Goal: Information Seeking & Learning: Learn about a topic

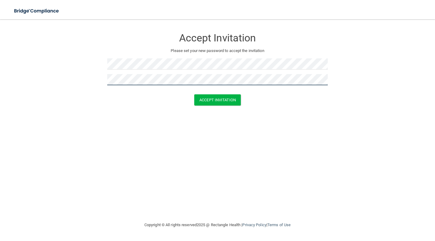
click at [218, 99] on button "Accept Invitation" at bounding box center [217, 99] width 47 height 11
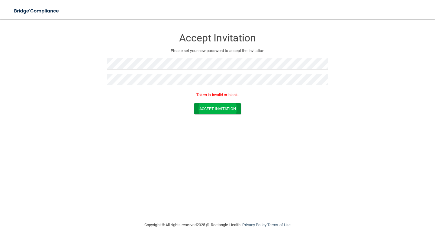
click at [206, 107] on button "Accept Invitation" at bounding box center [217, 108] width 47 height 11
click at [222, 107] on button "Accept Invitation" at bounding box center [217, 108] width 47 height 11
click at [205, 106] on button "Accept Invitation" at bounding box center [217, 108] width 47 height 11
click at [35, 9] on img at bounding box center [37, 11] width 56 height 12
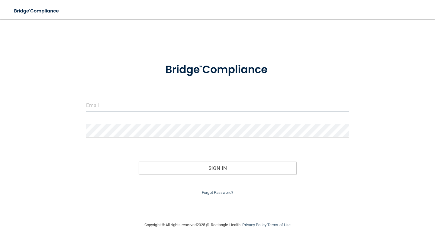
type input "[EMAIL_ADDRESS][DOMAIN_NAME]"
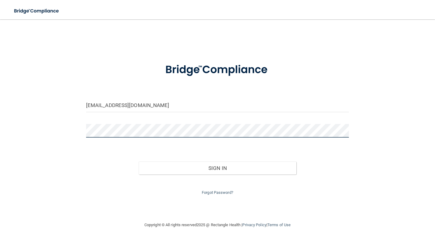
click at [217, 167] on button "Sign In" at bounding box center [218, 167] width 158 height 13
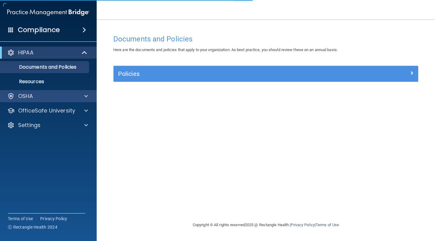
click at [40, 99] on div "OSHA" at bounding box center [40, 95] width 75 height 7
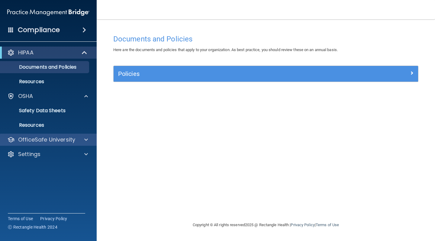
click at [83, 140] on div at bounding box center [85, 139] width 15 height 7
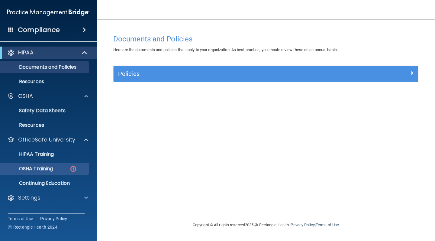
click at [67, 170] on div "OSHA Training" at bounding box center [45, 169] width 83 height 6
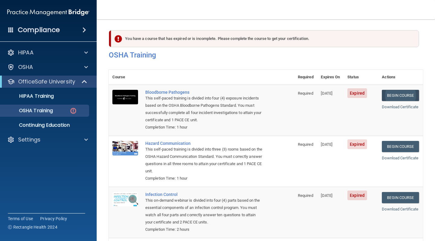
click at [403, 97] on link "Begin Course" at bounding box center [400, 95] width 37 height 11
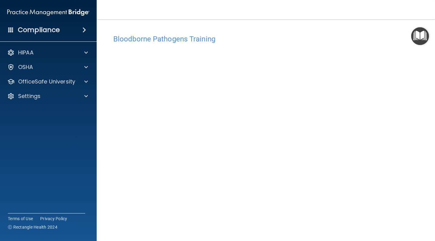
click at [414, 36] on img "Open Resource Center" at bounding box center [420, 36] width 18 height 18
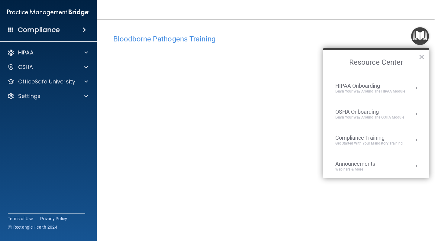
click at [414, 36] on img "Open Resource Center" at bounding box center [420, 36] width 18 height 18
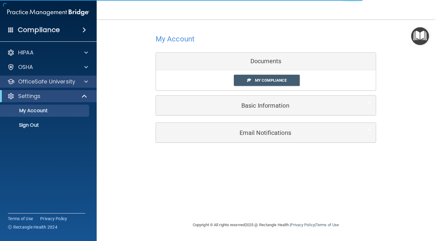
click at [81, 83] on div at bounding box center [85, 81] width 15 height 7
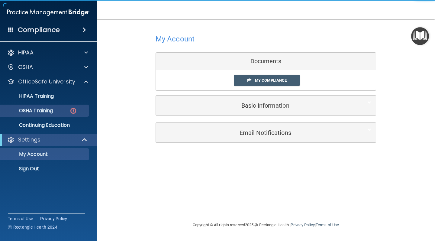
click at [53, 109] on p "OSHA Training" at bounding box center [28, 111] width 49 height 6
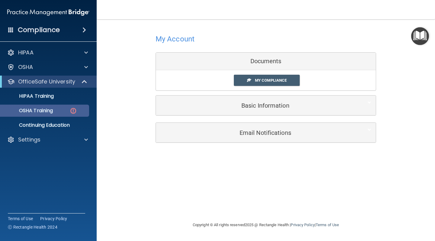
click at [53, 112] on p "OSHA Training" at bounding box center [28, 111] width 49 height 6
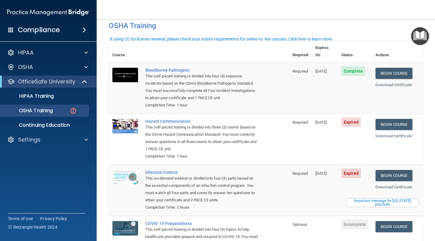
scroll to position [30, 0]
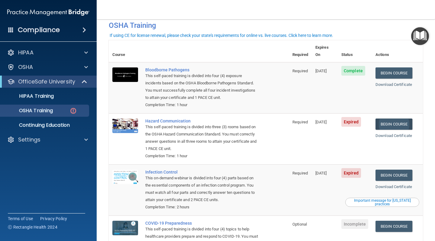
click at [395, 118] on link "Begin Course" at bounding box center [394, 123] width 37 height 11
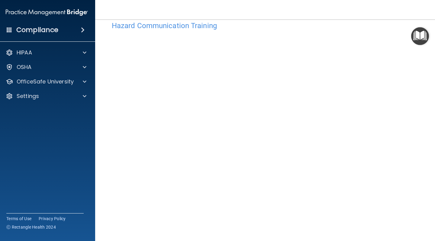
scroll to position [11, 0]
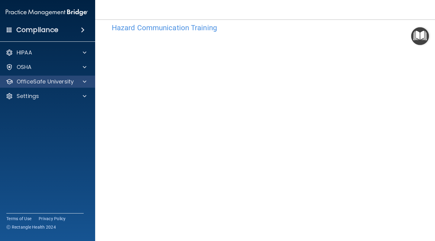
click at [47, 87] on div "OfficeSafe University" at bounding box center [46, 82] width 97 height 12
click at [86, 81] on div at bounding box center [83, 81] width 15 height 7
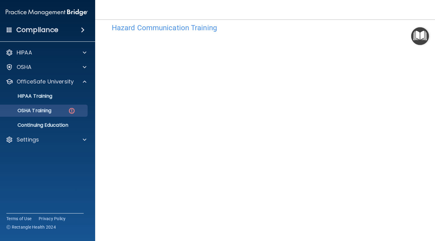
click at [68, 114] on img at bounding box center [72, 111] width 8 height 8
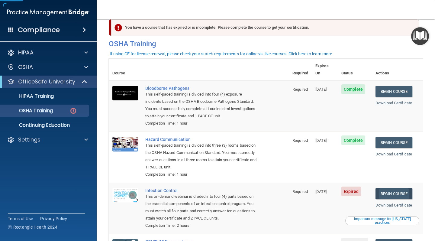
click at [386, 188] on link "Begin Course" at bounding box center [394, 193] width 37 height 11
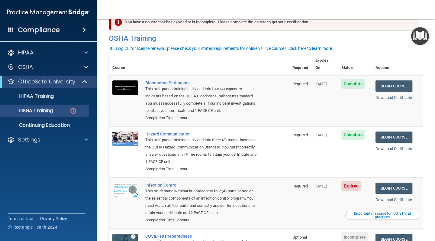
scroll to position [18, 0]
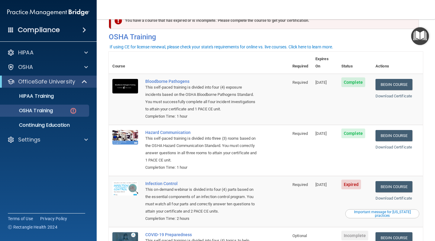
click at [329, 112] on td "[DATE]" at bounding box center [325, 99] width 26 height 51
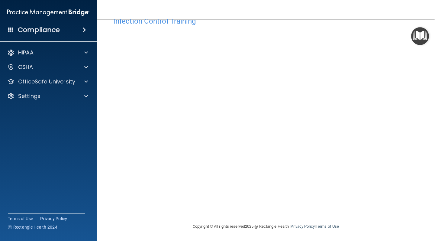
scroll to position [18, 0]
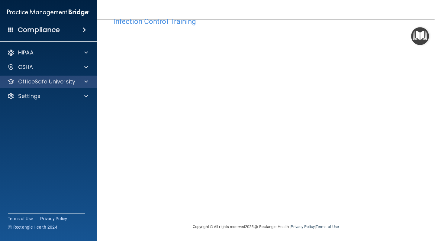
click at [70, 82] on p "OfficeSafe University" at bounding box center [46, 81] width 57 height 7
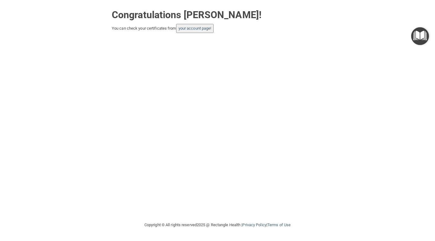
click at [206, 0] on main "Congratulations Karenie Joseph! You can check your certificates from your accou…" at bounding box center [217, 120] width 435 height 241
click at [208, 31] on button "your account page!" at bounding box center [195, 28] width 38 height 9
